Goal: Information Seeking & Learning: Check status

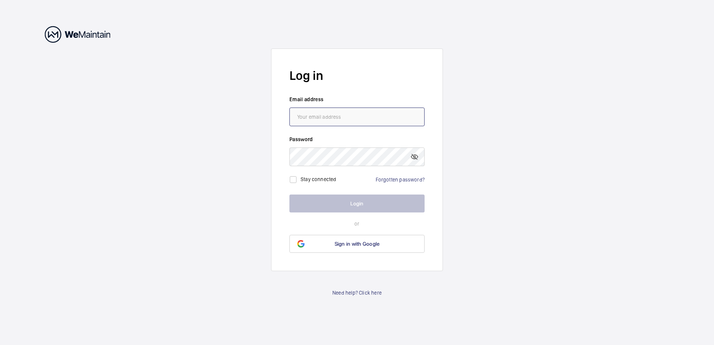
type input "a.wragg2@nhs.net"
click at [363, 204] on button "Login" at bounding box center [356, 203] width 135 height 18
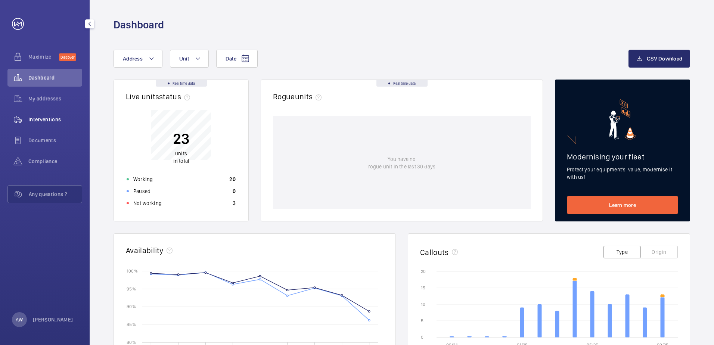
click at [57, 119] on span "Interventions" at bounding box center [55, 119] width 54 height 7
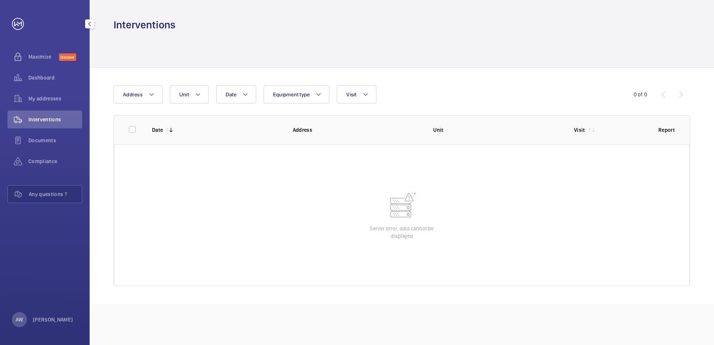
click at [50, 113] on div "Interventions" at bounding box center [44, 119] width 75 height 18
click at [371, 91] on button "Visit" at bounding box center [356, 94] width 39 height 18
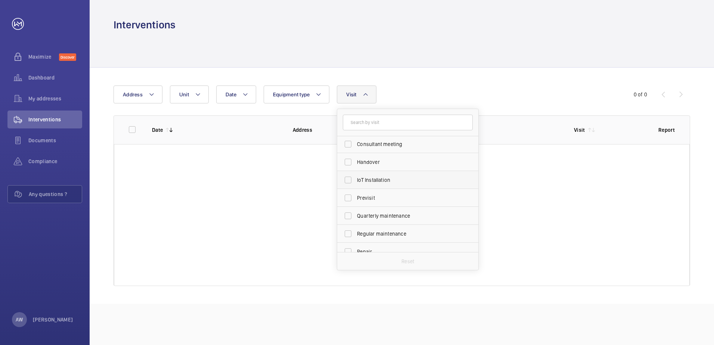
scroll to position [75, 0]
click at [401, 209] on label "Regular maintenance" at bounding box center [402, 214] width 130 height 18
click at [355, 209] on input "Regular maintenance" at bounding box center [347, 213] width 15 height 15
checkbox input "true"
click at [526, 208] on div at bounding box center [401, 215] width 575 height 142
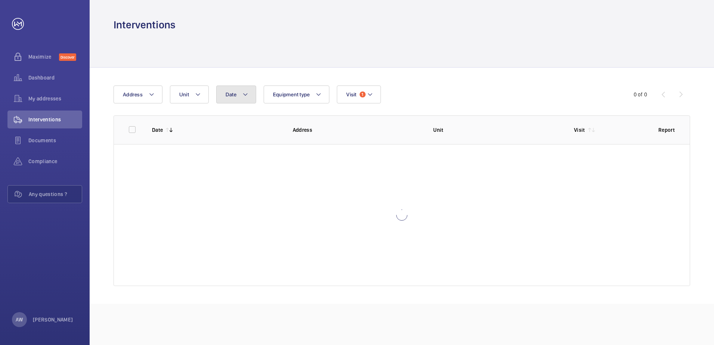
click at [246, 93] on mat-icon at bounding box center [245, 94] width 6 height 9
click at [235, 147] on mat-icon at bounding box center [235, 148] width 9 height 9
click at [294, 179] on span "1" at bounding box center [291, 181] width 15 height 15
type input "[DATE]"
click at [324, 243] on span "31" at bounding box center [324, 245] width 15 height 15
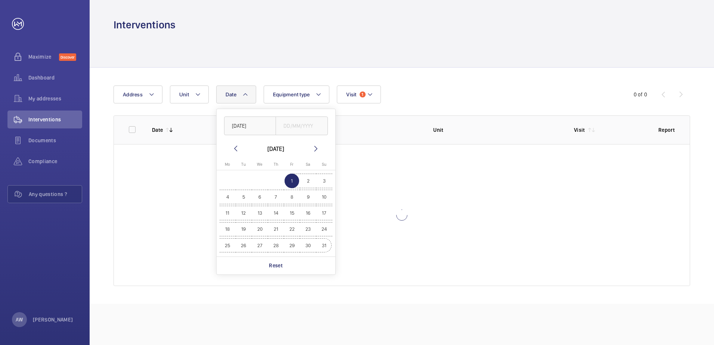
type input "[DATE]"
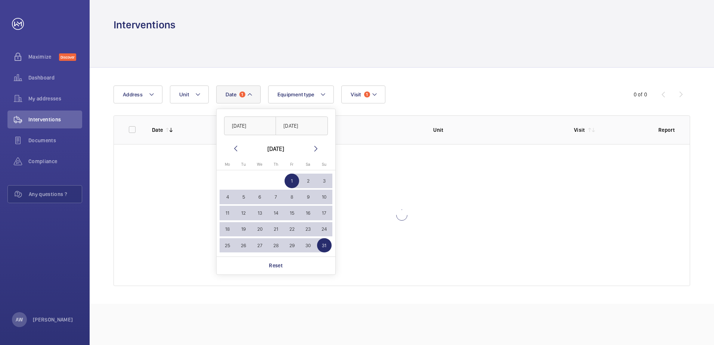
click at [365, 214] on div at bounding box center [401, 215] width 575 height 142
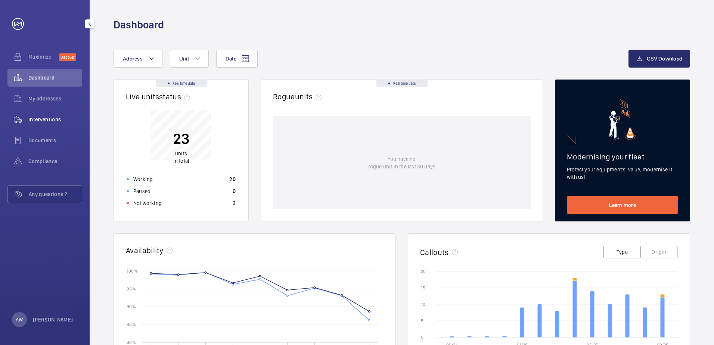
click at [56, 117] on span "Interventions" at bounding box center [55, 119] width 54 height 7
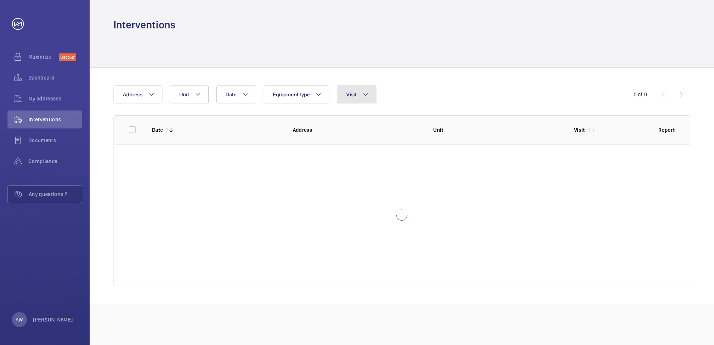
click at [366, 96] on mat-icon at bounding box center [365, 94] width 6 height 9
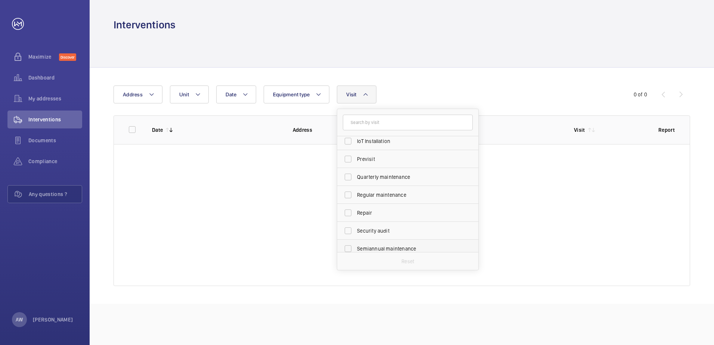
scroll to position [112, 0]
click at [400, 175] on span "Regular maintenance" at bounding box center [408, 176] width 103 height 7
click at [355, 175] on input "Regular maintenance" at bounding box center [347, 176] width 15 height 15
checkbox input "true"
click at [519, 209] on div at bounding box center [401, 215] width 575 height 142
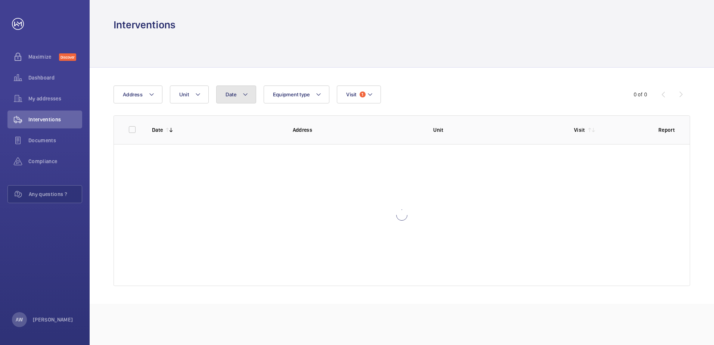
click at [242, 94] on mat-icon at bounding box center [245, 94] width 6 height 9
click at [235, 147] on mat-icon at bounding box center [235, 148] width 9 height 9
click at [291, 179] on span "1" at bounding box center [291, 181] width 15 height 15
type input "[DATE]"
drag, startPoint x: 327, startPoint y: 245, endPoint x: 332, endPoint y: 243, distance: 5.7
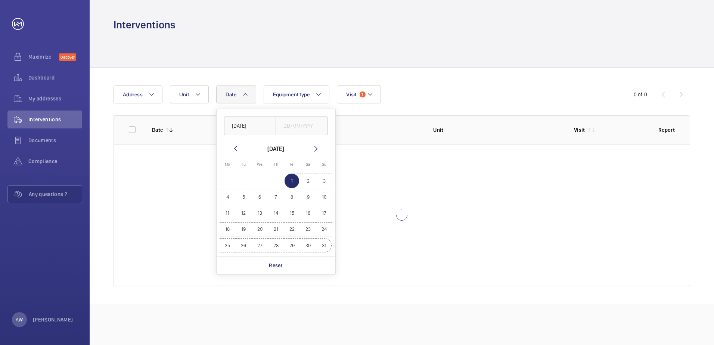
click at [327, 244] on span "31" at bounding box center [324, 245] width 15 height 15
type input "[DATE]"
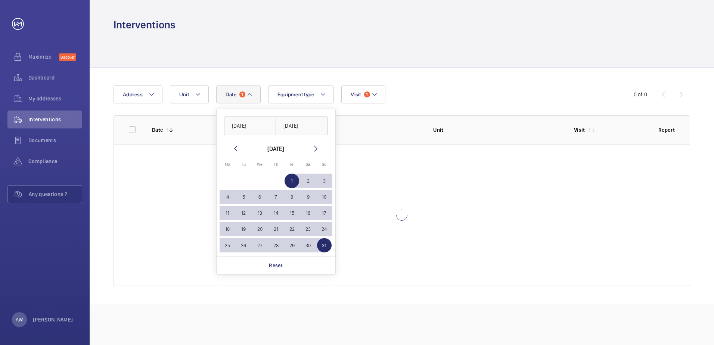
drag, startPoint x: 385, startPoint y: 213, endPoint x: 386, endPoint y: 209, distance: 4.9
click at [387, 212] on div at bounding box center [401, 215] width 575 height 142
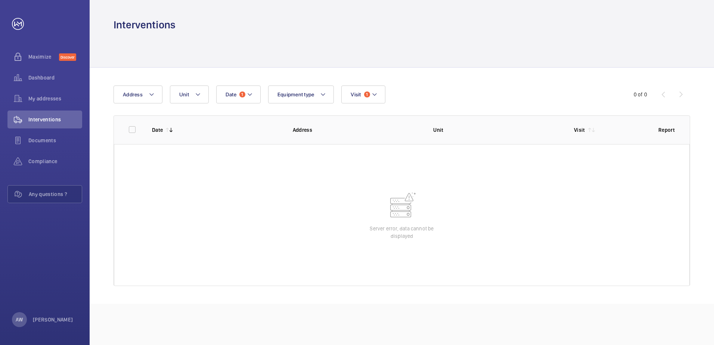
click at [451, 208] on wm-front-table-error "Server error, data cannot be displayed" at bounding box center [401, 215] width 575 height 142
drag, startPoint x: 451, startPoint y: 208, endPoint x: 372, endPoint y: 205, distance: 79.2
click at [372, 212] on wm-front-table-error "Server error, data cannot be displayed" at bounding box center [401, 215] width 575 height 142
click at [250, 91] on mat-icon at bounding box center [250, 94] width 6 height 9
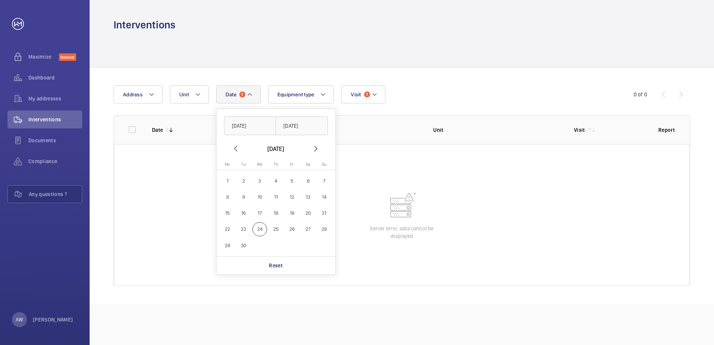
click at [231, 177] on span "1" at bounding box center [227, 181] width 15 height 15
type input "[DATE]"
click at [243, 245] on span "30" at bounding box center [243, 245] width 15 height 15
type input "[DATE]"
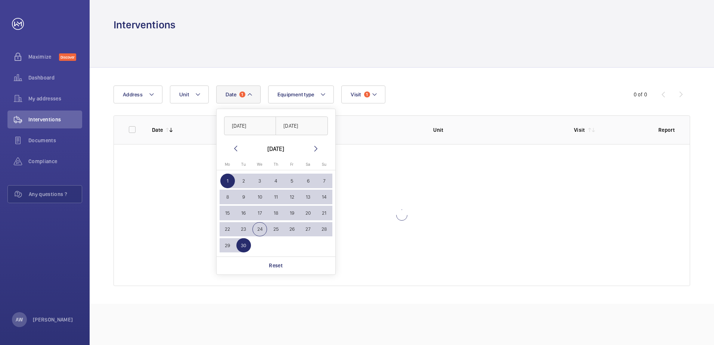
click at [368, 218] on div at bounding box center [401, 215] width 575 height 142
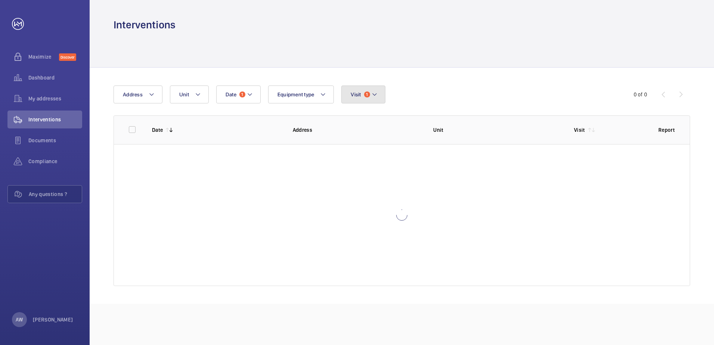
click at [378, 94] on button "Visit 1" at bounding box center [363, 94] width 44 height 18
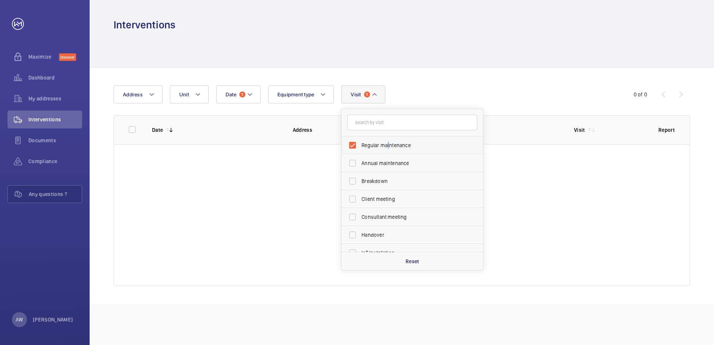
click at [388, 144] on span "Regular maintenance" at bounding box center [412, 144] width 103 height 7
click at [427, 265] on div "Reset" at bounding box center [411, 261] width 141 height 18
click at [384, 145] on span "Regular maintenance" at bounding box center [412, 144] width 103 height 7
click at [360, 145] on input "Regular maintenance" at bounding box center [352, 145] width 15 height 15
checkbox input "true"
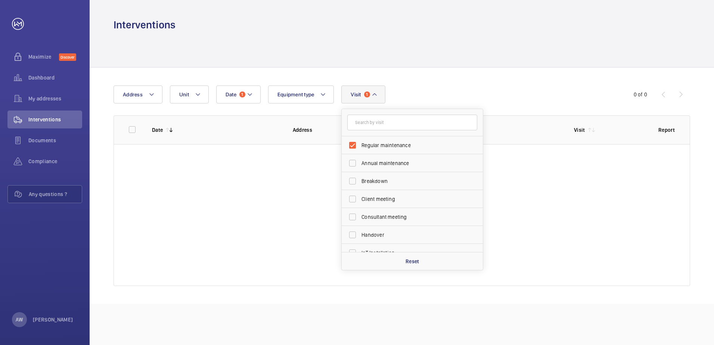
drag, startPoint x: 491, startPoint y: 157, endPoint x: 494, endPoint y: 158, distance: 3.9
click at [494, 158] on div at bounding box center [401, 215] width 575 height 142
